Goal: Use online tool/utility

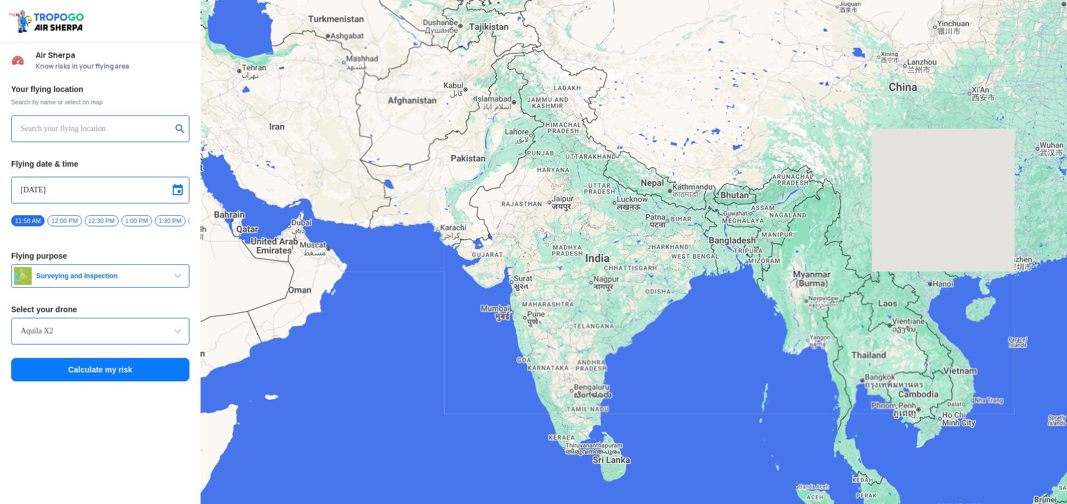
click at [87, 130] on input "text" at bounding box center [96, 128] width 151 height 13
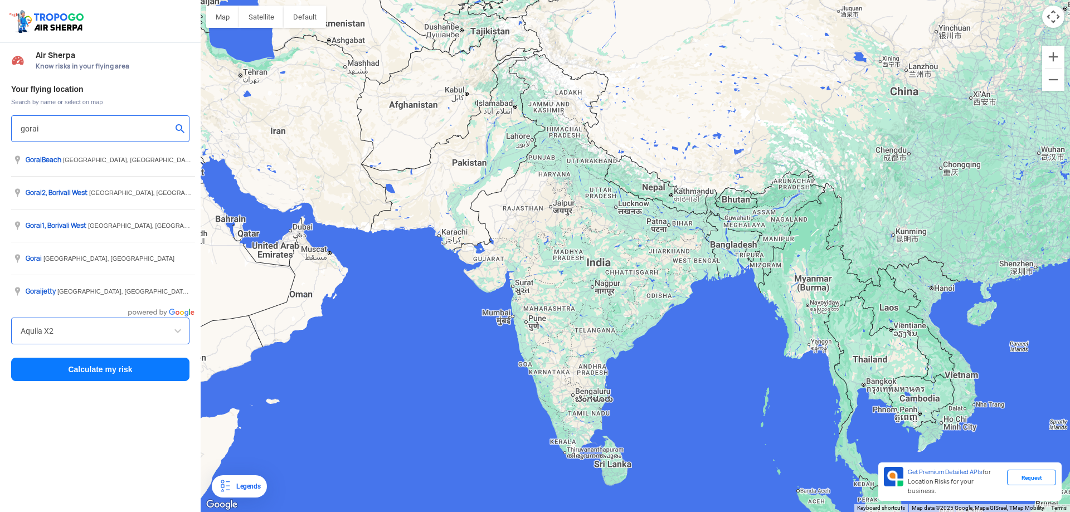
click at [108, 133] on input "gorai" at bounding box center [96, 128] width 151 height 13
click at [178, 132] on button "submit" at bounding box center [182, 129] width 13 height 11
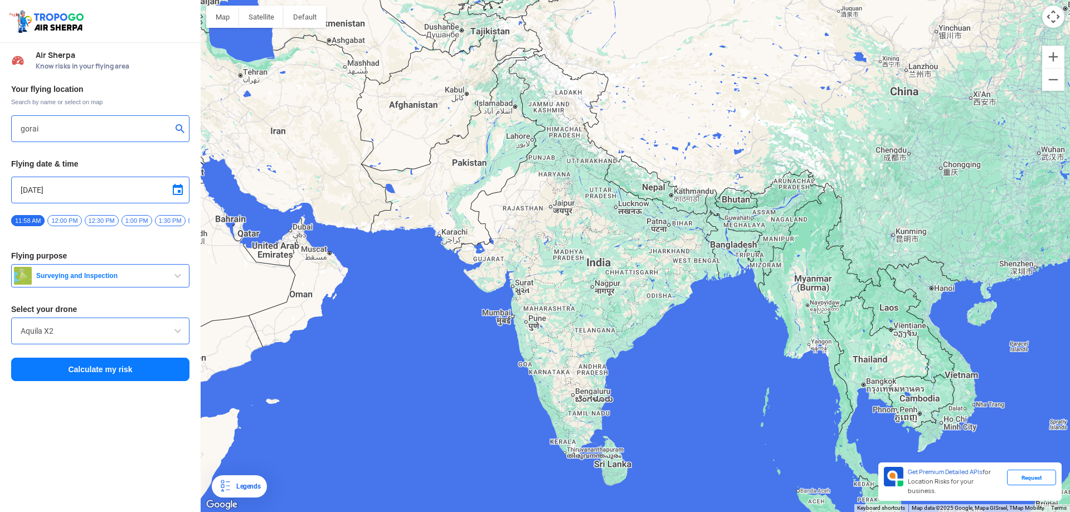
click at [179, 191] on span at bounding box center [177, 189] width 13 height 13
click at [113, 256] on span "18" at bounding box center [114, 258] width 13 height 13
click at [30, 274] on span "19" at bounding box center [30, 272] width 13 height 13
drag, startPoint x: 44, startPoint y: 259, endPoint x: 27, endPoint y: 277, distance: 25.3
click at [27, 277] on tbody "28 29 30 1 2 3 4 5 6 7 8 9 10 11 12 13 14 15 16 17 18 19 20 21 22 23 24 25 26 2…" at bounding box center [72, 265] width 98 height 84
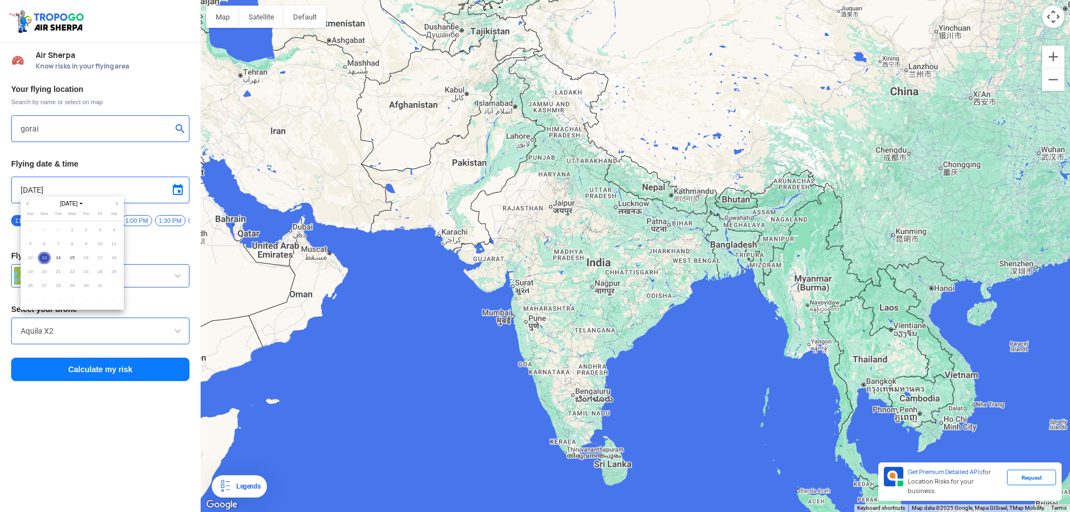
click at [27, 269] on span "19" at bounding box center [30, 272] width 13 height 13
click at [86, 202] on span "[DATE]" at bounding box center [72, 203] width 30 height 8
click at [75, 204] on span "2025" at bounding box center [72, 203] width 25 height 8
click at [158, 200] on div at bounding box center [535, 256] width 1070 height 512
click at [89, 376] on button "Calculate my risk" at bounding box center [100, 369] width 178 height 23
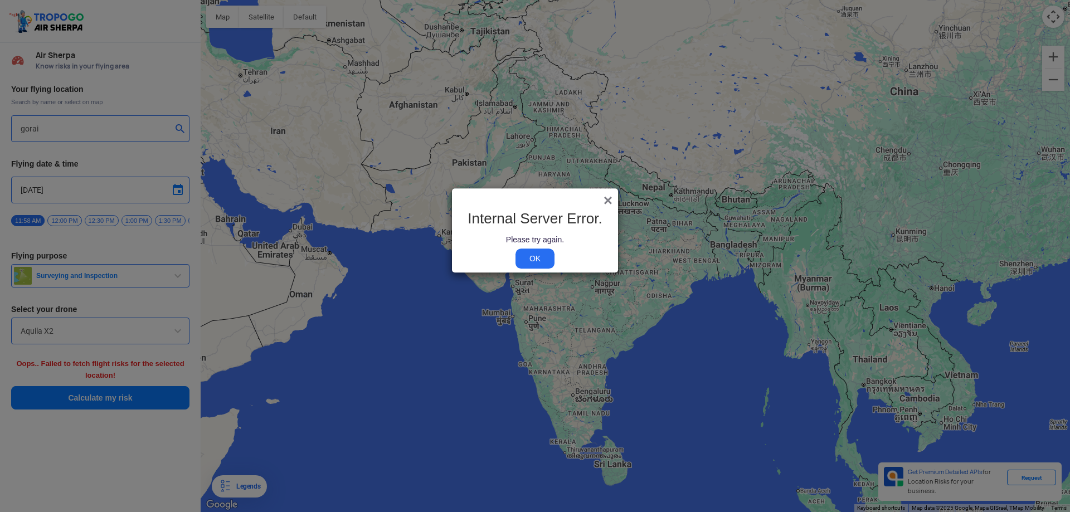
click at [605, 196] on span "×" at bounding box center [607, 200] width 9 height 17
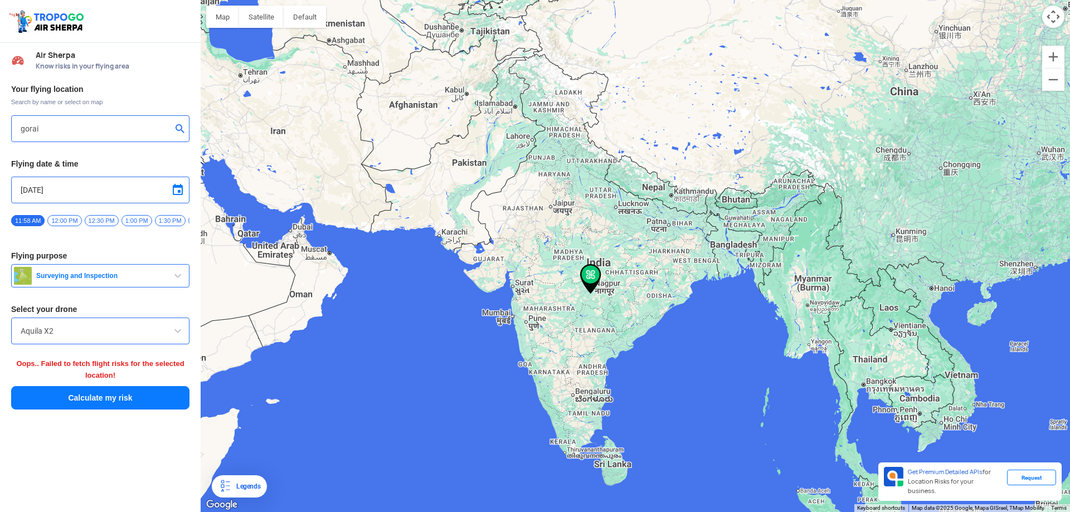
type input "[STREET_ADDRESS]"
